Goal: Find specific page/section: Find specific page/section

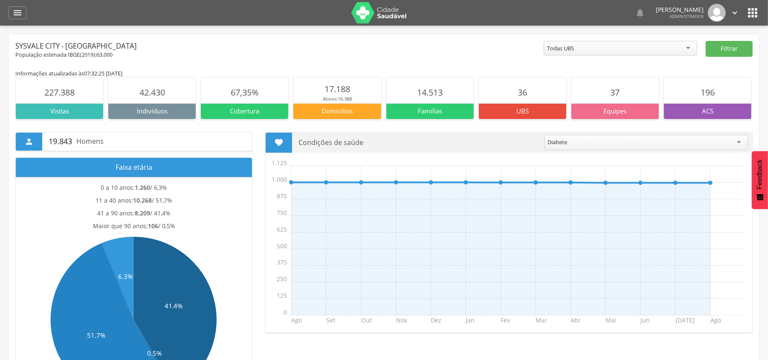
click at [734, 13] on icon "" at bounding box center [734, 12] width 9 height 9
click at [683, 38] on link "Sair" at bounding box center [704, 40] width 67 height 11
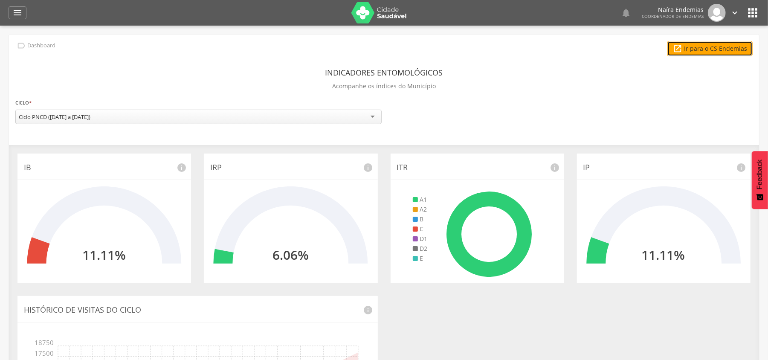
click at [720, 41] on link " Ir para o CS Endemias" at bounding box center [709, 48] width 85 height 15
click at [17, 13] on icon "" at bounding box center [17, 13] width 10 height 10
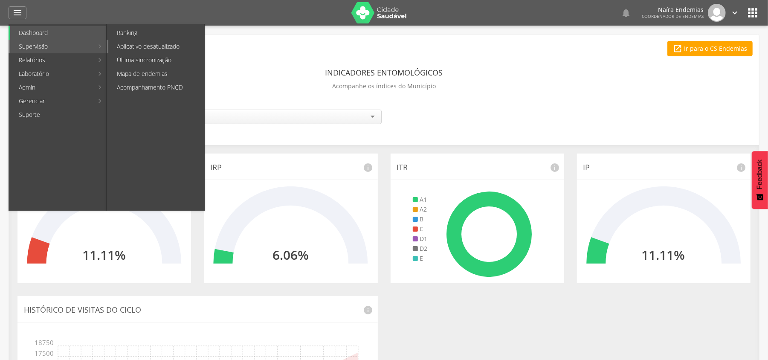
click at [136, 48] on link "Aplicativo desatualizado" at bounding box center [156, 47] width 96 height 14
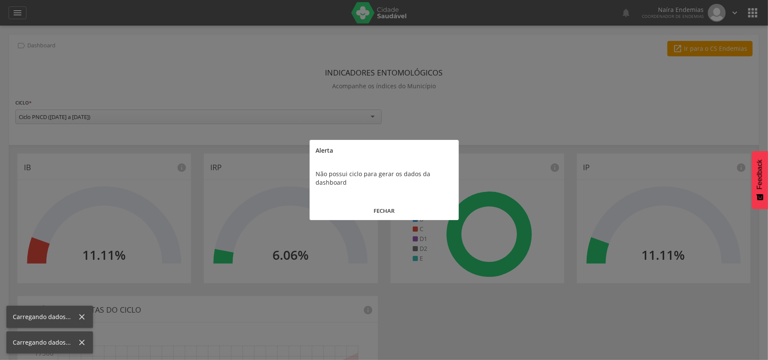
click at [384, 212] on button "FECHAR" at bounding box center [383, 211] width 149 height 18
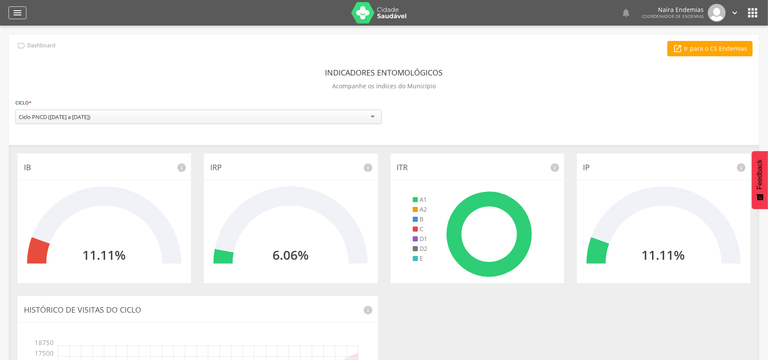
click at [24, 11] on div "" at bounding box center [18, 12] width 18 height 13
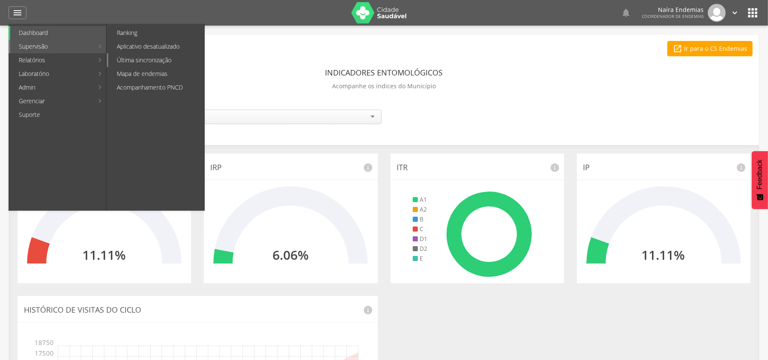
click at [157, 64] on link "Última sincronização" at bounding box center [156, 60] width 96 height 14
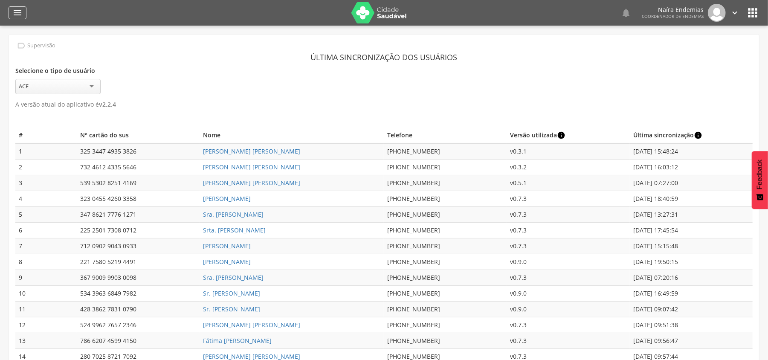
click at [19, 14] on icon "" at bounding box center [17, 13] width 10 height 10
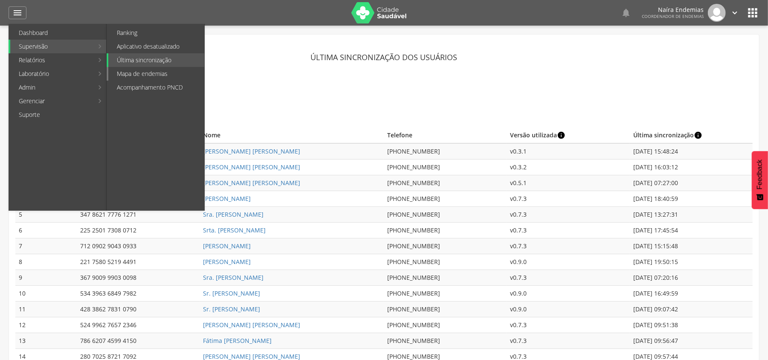
click at [145, 72] on link "Mapa de endemias" at bounding box center [156, 74] width 96 height 14
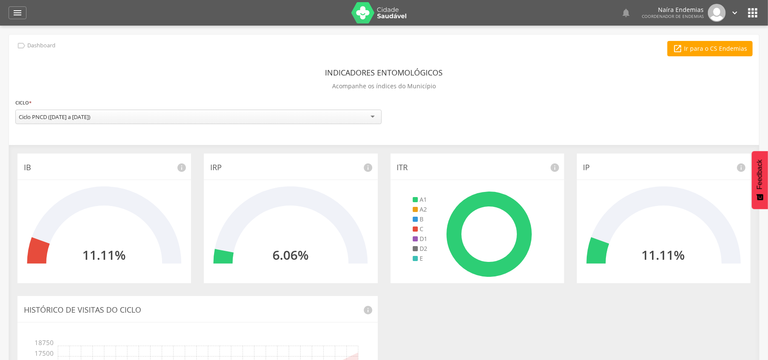
click at [751, 8] on icon "" at bounding box center [753, 13] width 14 height 14
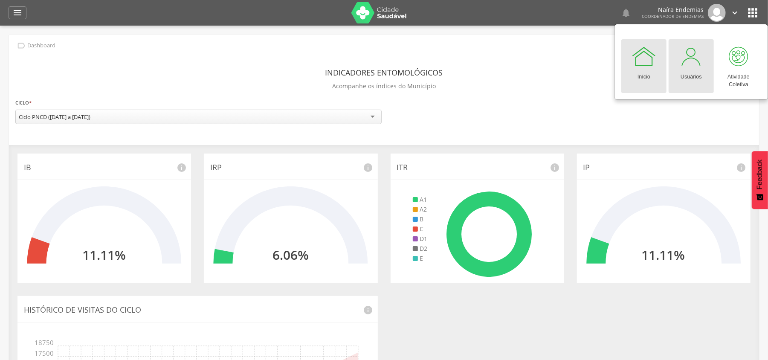
click at [699, 61] on div at bounding box center [691, 56] width 26 height 26
